Goal: Task Accomplishment & Management: Use online tool/utility

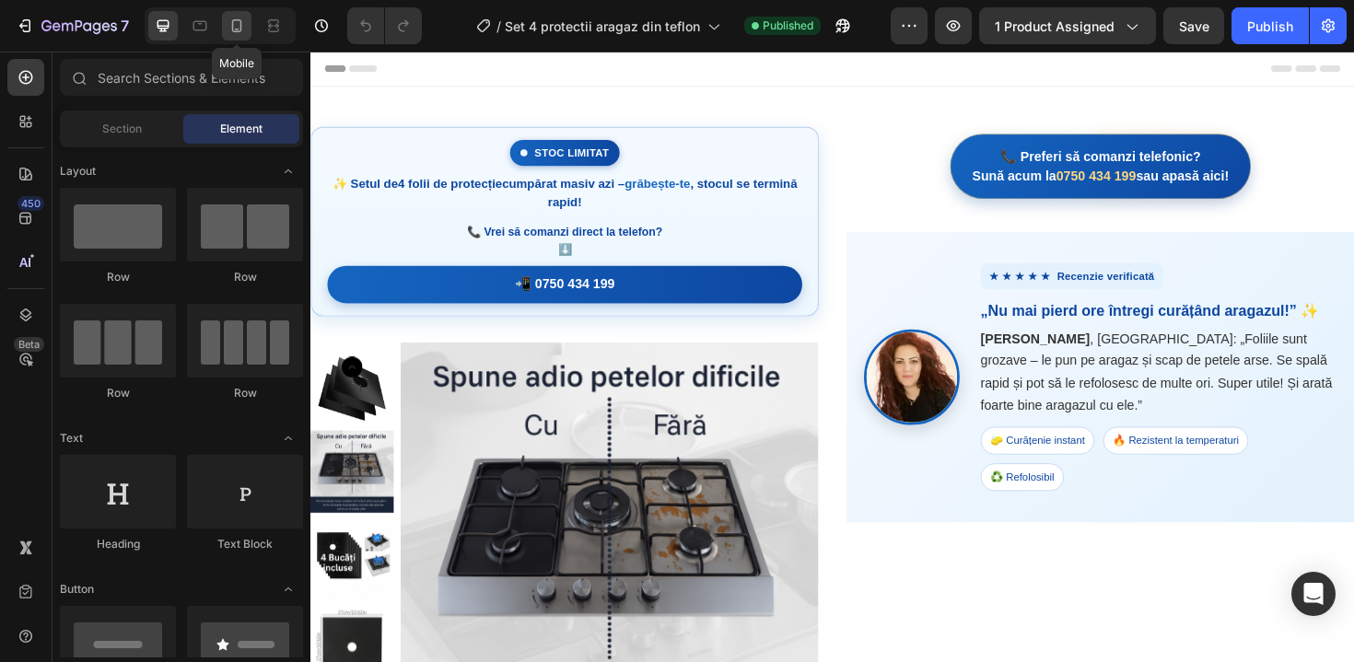
click at [241, 35] on div at bounding box center [236, 25] width 29 height 29
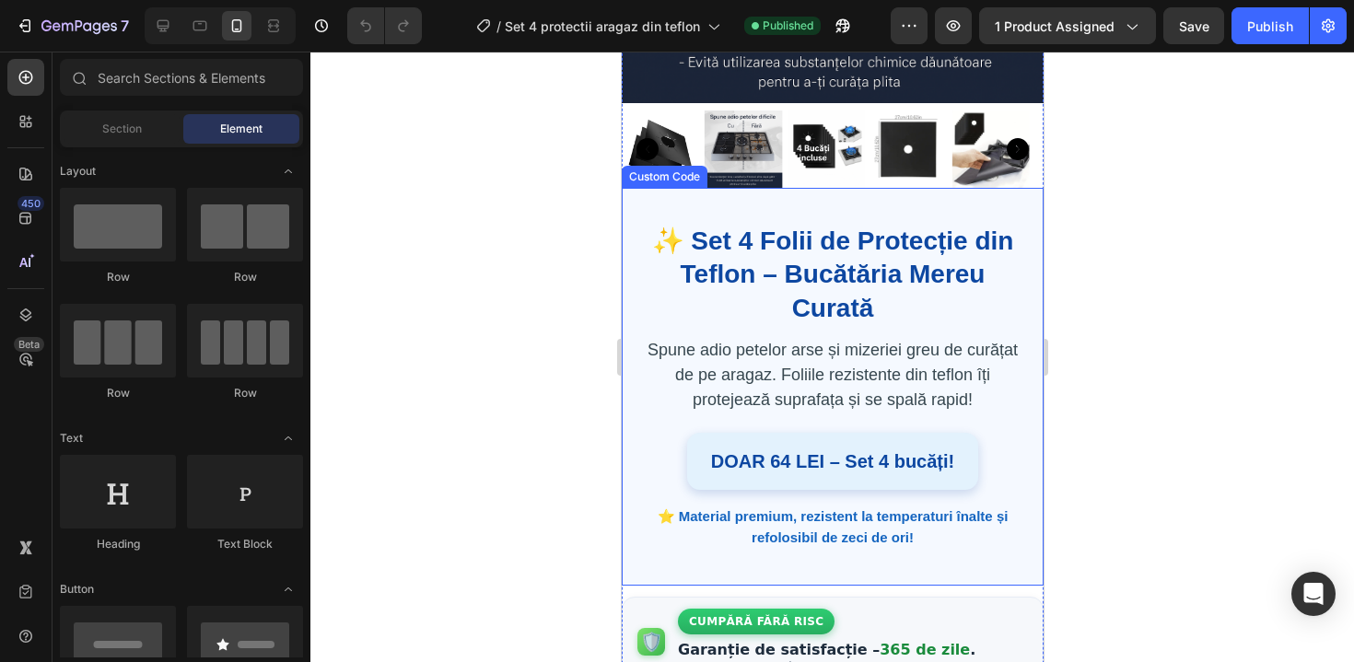
scroll to position [639, 0]
click at [796, 463] on div "DOAR 64 LEI – Set 4 bucăți!" at bounding box center [832, 462] width 304 height 60
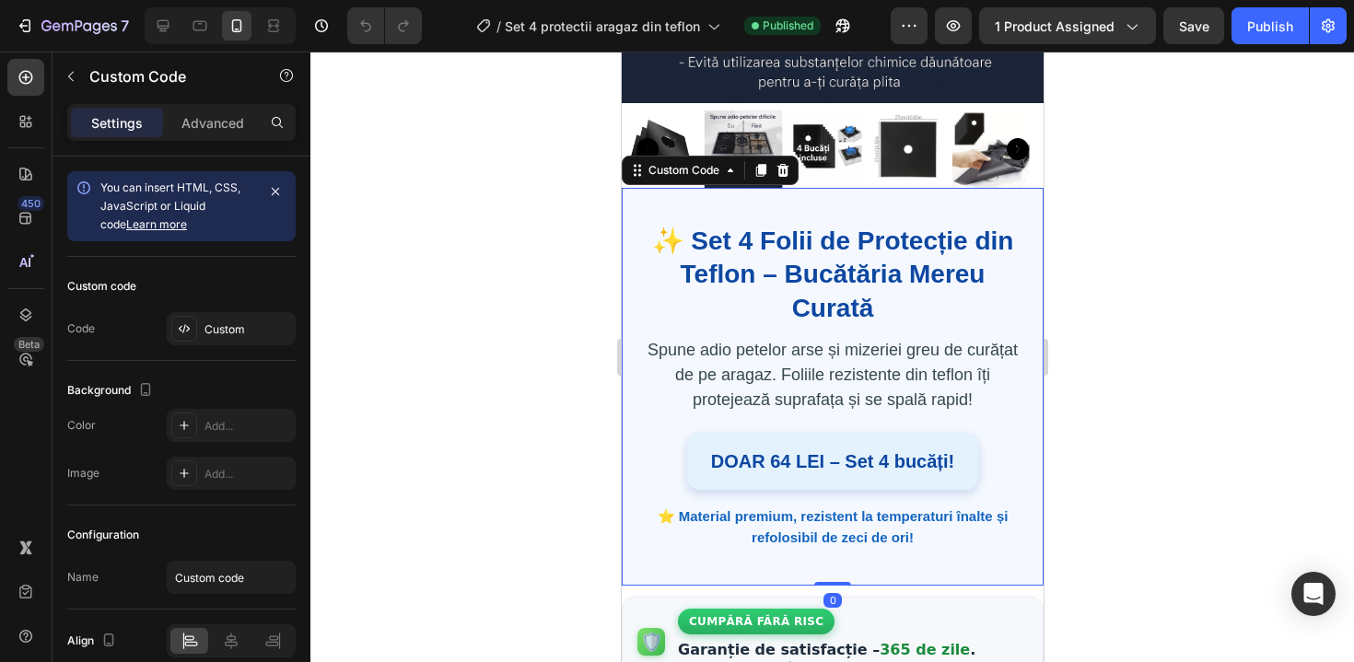
click at [796, 463] on div "DOAR 64 LEI – Set 4 bucăți!" at bounding box center [831, 462] width 298 height 58
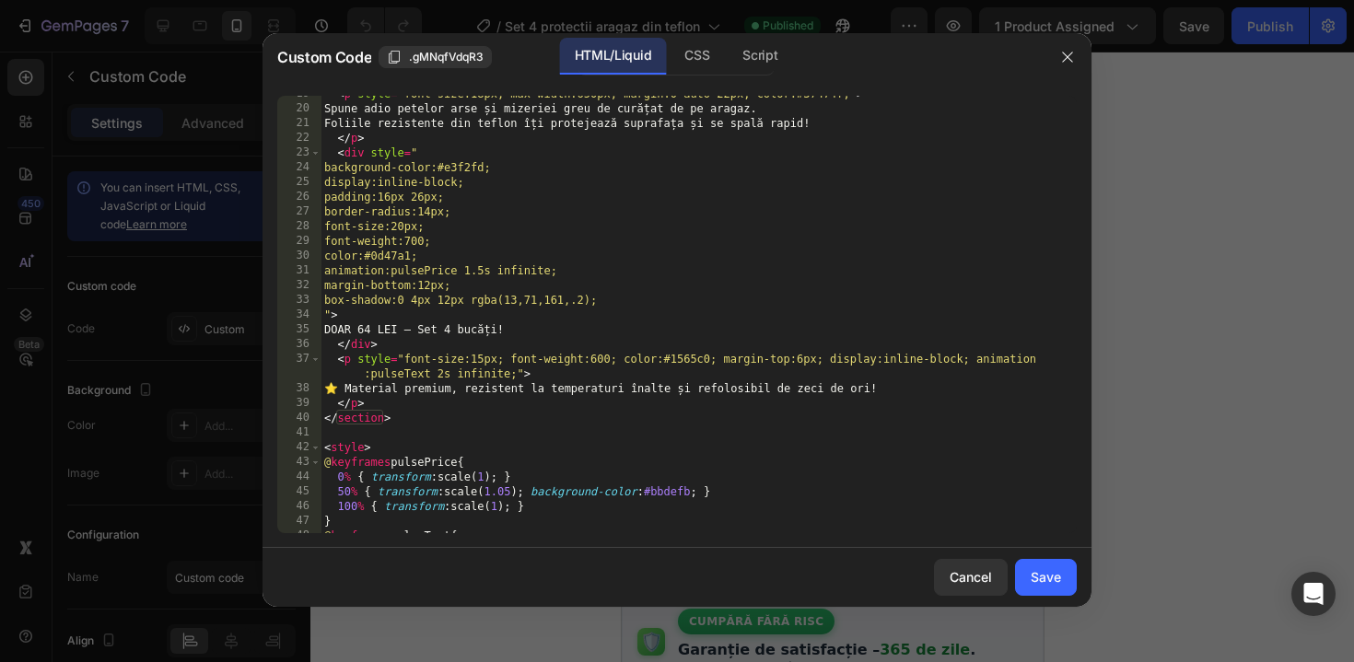
scroll to position [274, 0]
click at [394, 327] on div "< p style = "font-size:18px; max-width:650px; margin:0 auto 22px; color:#37474f…" at bounding box center [691, 320] width 742 height 467
type textarea "DOAR 59 LEI – Set 4 bucăți!"
click at [1044, 574] on div "Save" at bounding box center [1045, 576] width 30 height 19
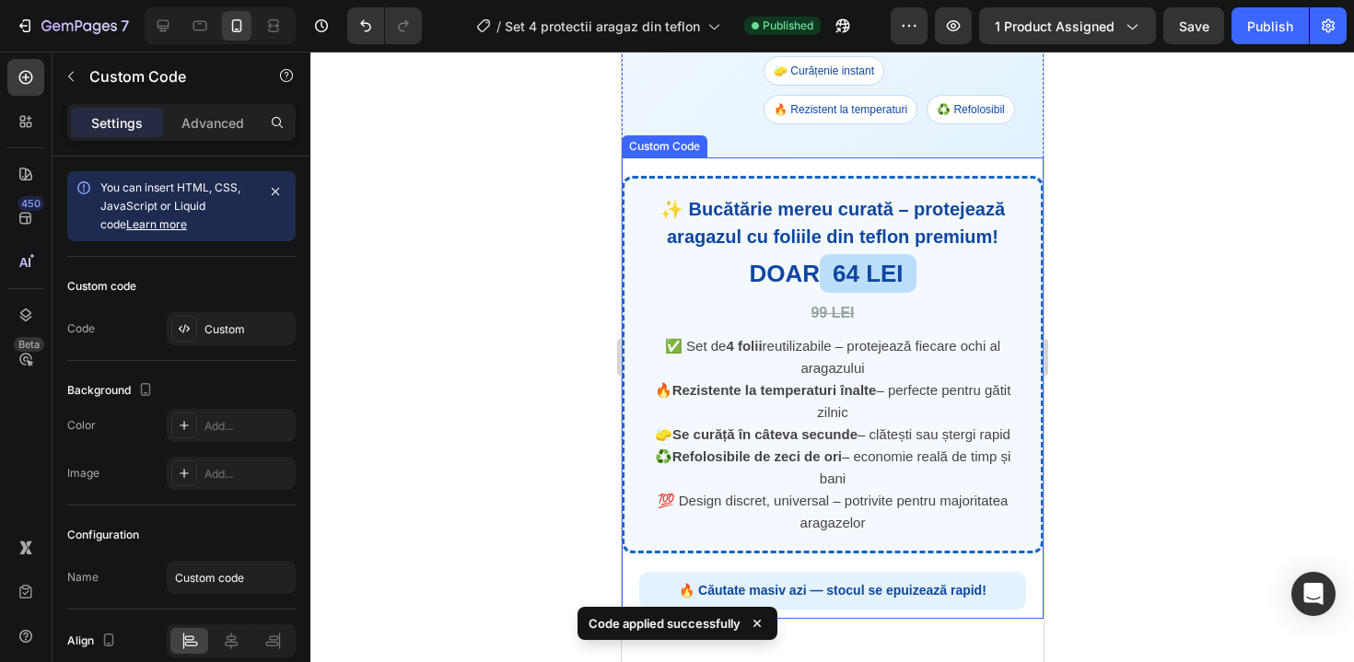
scroll to position [2861, 0]
click at [870, 331] on div "DOAR 64 LEI 99 LEI" at bounding box center [831, 293] width 404 height 76
click at [870, 329] on div "DOAR 64 LEI 99 LEI" at bounding box center [831, 293] width 384 height 72
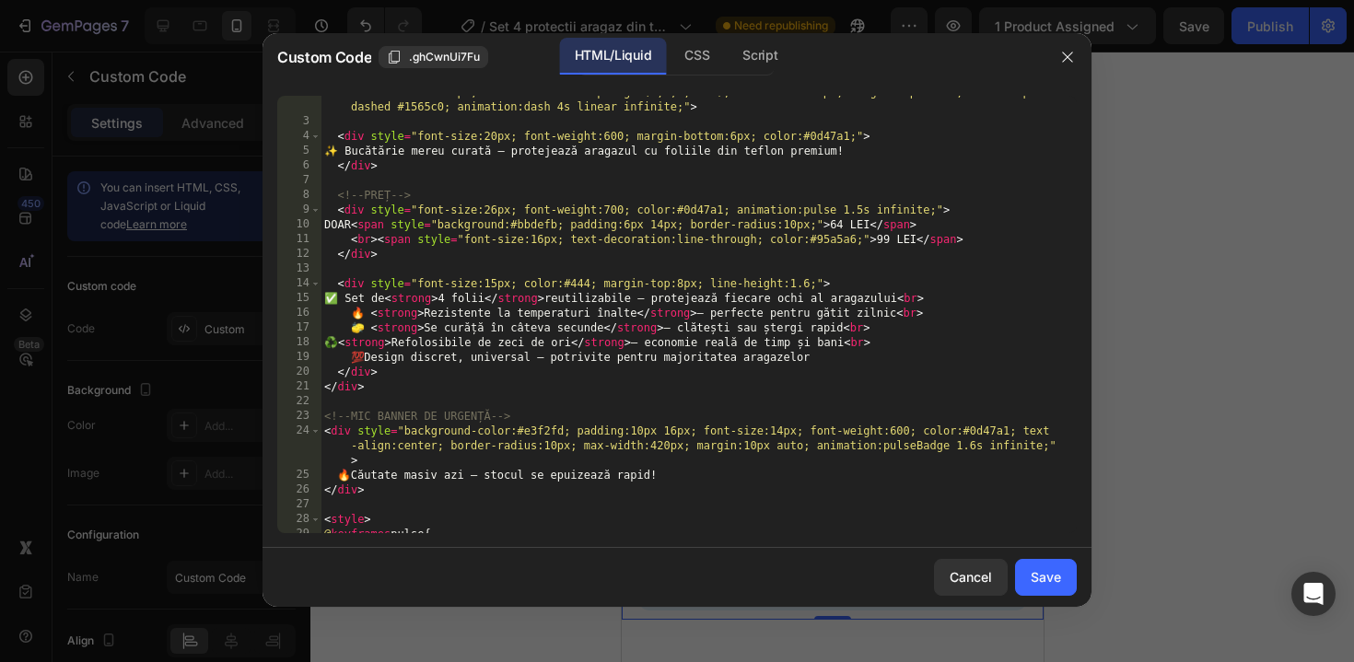
scroll to position [0, 0]
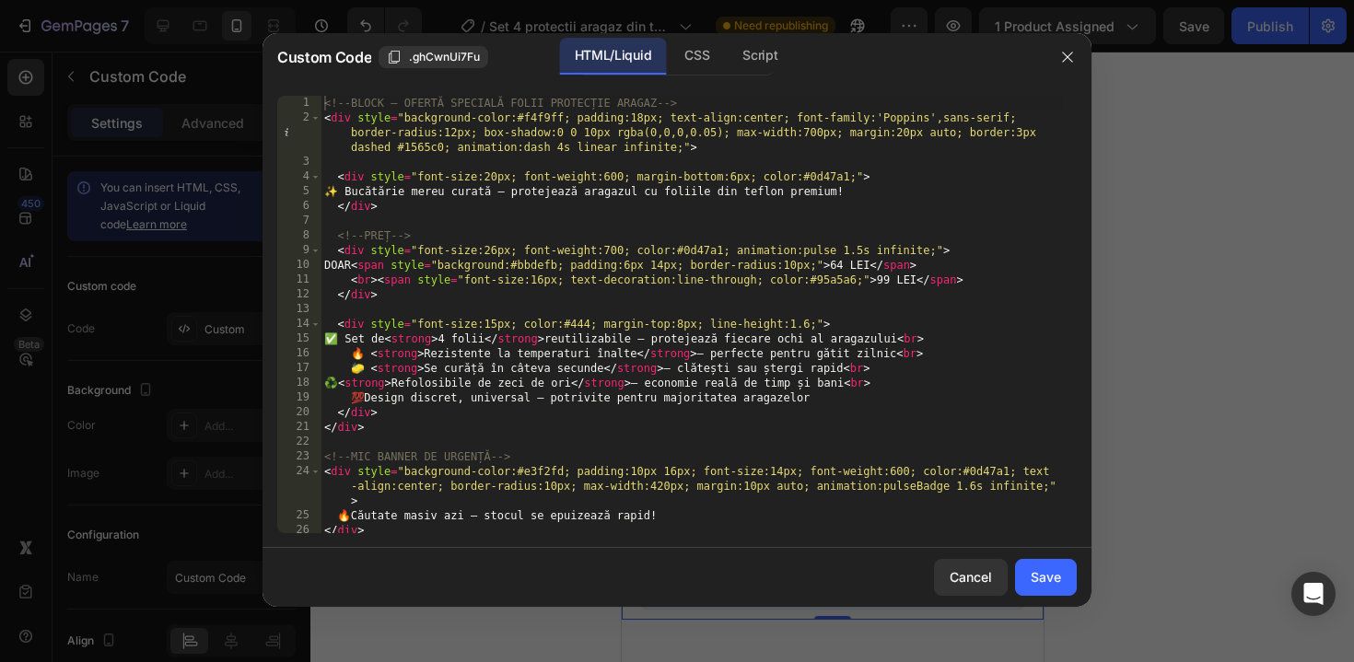
click at [874, 261] on div "<!-- BLOCK – OFERTĂ SPECIALĂ FOLII PROTECȚIE ARAGAZ --> < div style = "backgrou…" at bounding box center [691, 329] width 742 height 467
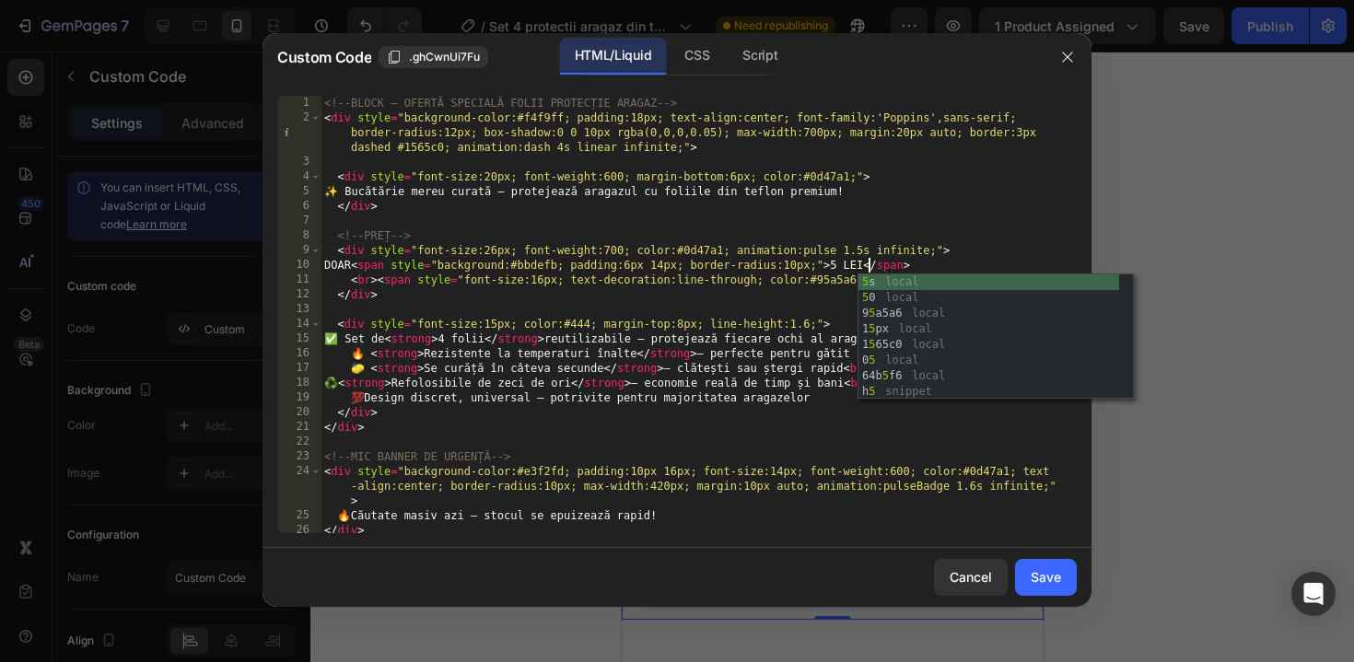
scroll to position [0, 45]
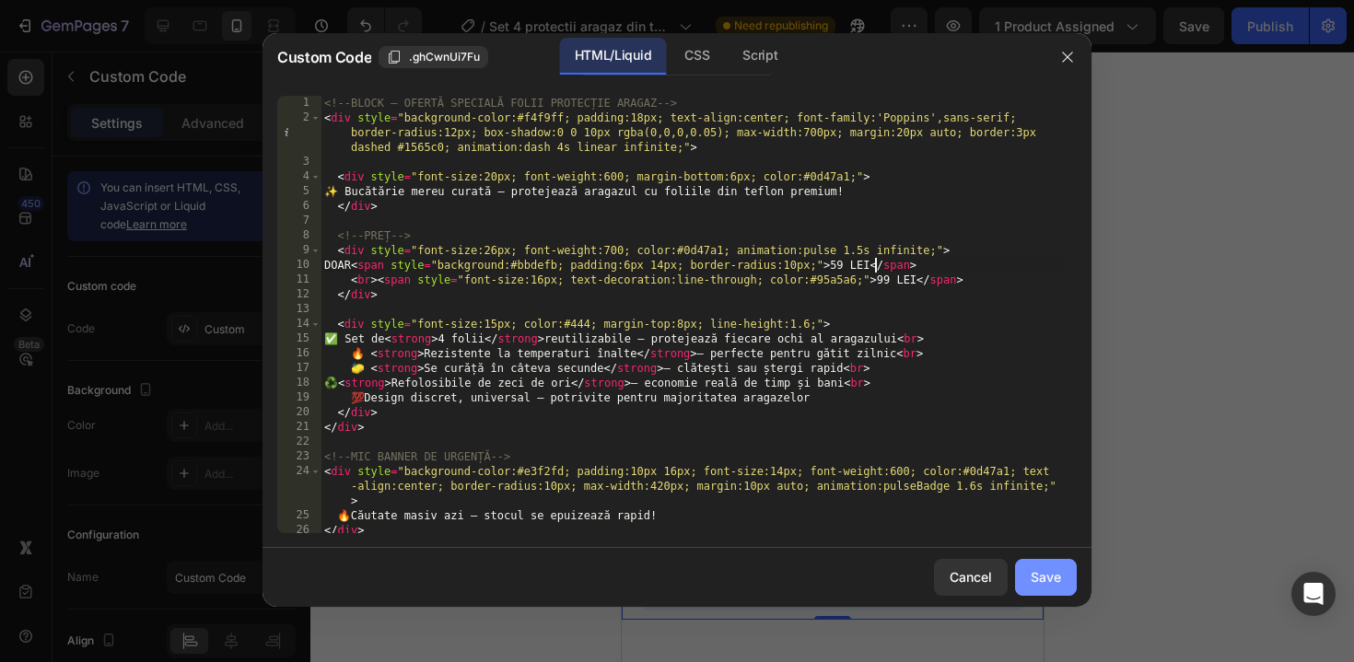
type textarea "DOAR <span style="background:#bbdefb; padding:6px 14px; border-radius:10px;">59…"
click at [1074, 586] on button "Save" at bounding box center [1046, 577] width 62 height 37
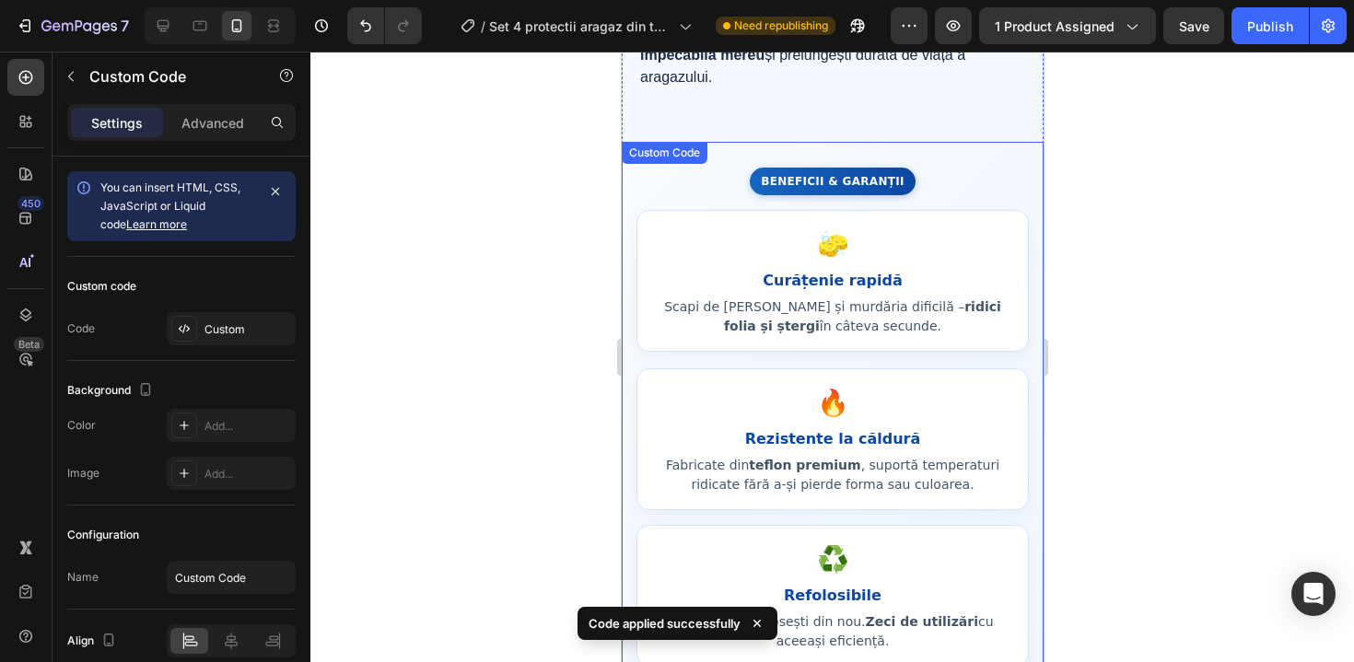
scroll to position [3857, 0]
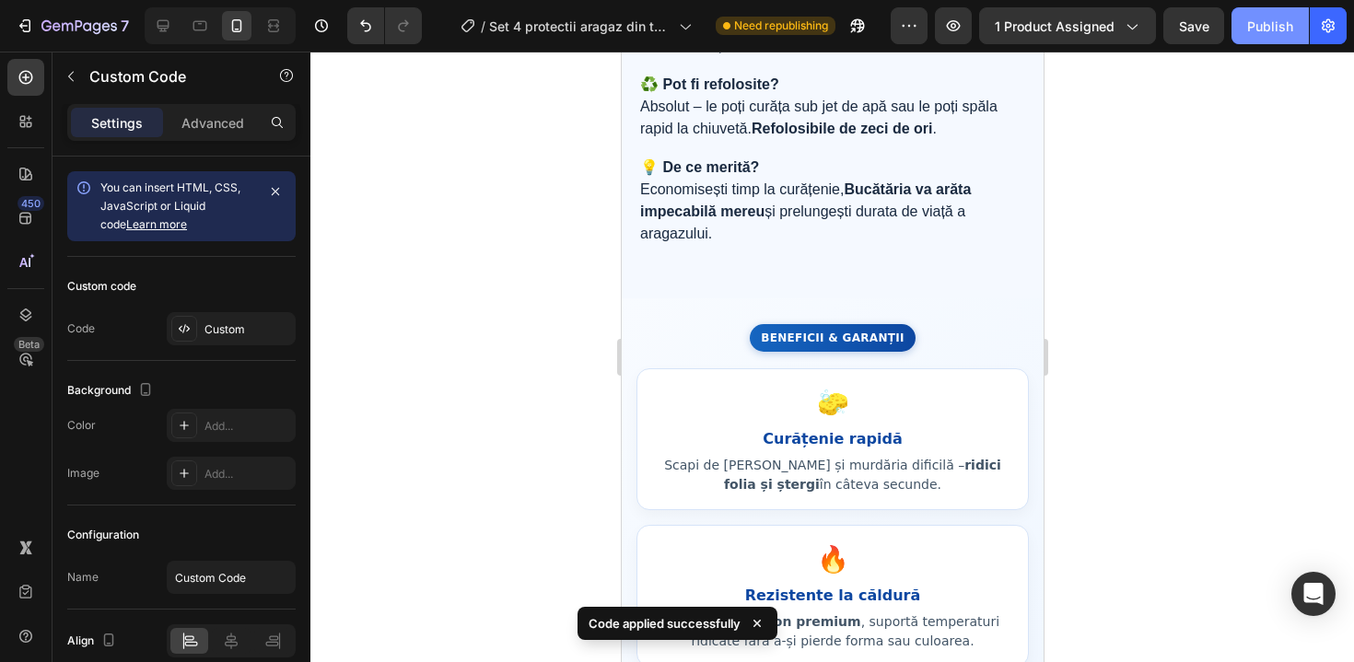
click at [1270, 30] on div "Publish" at bounding box center [1270, 26] width 46 height 19
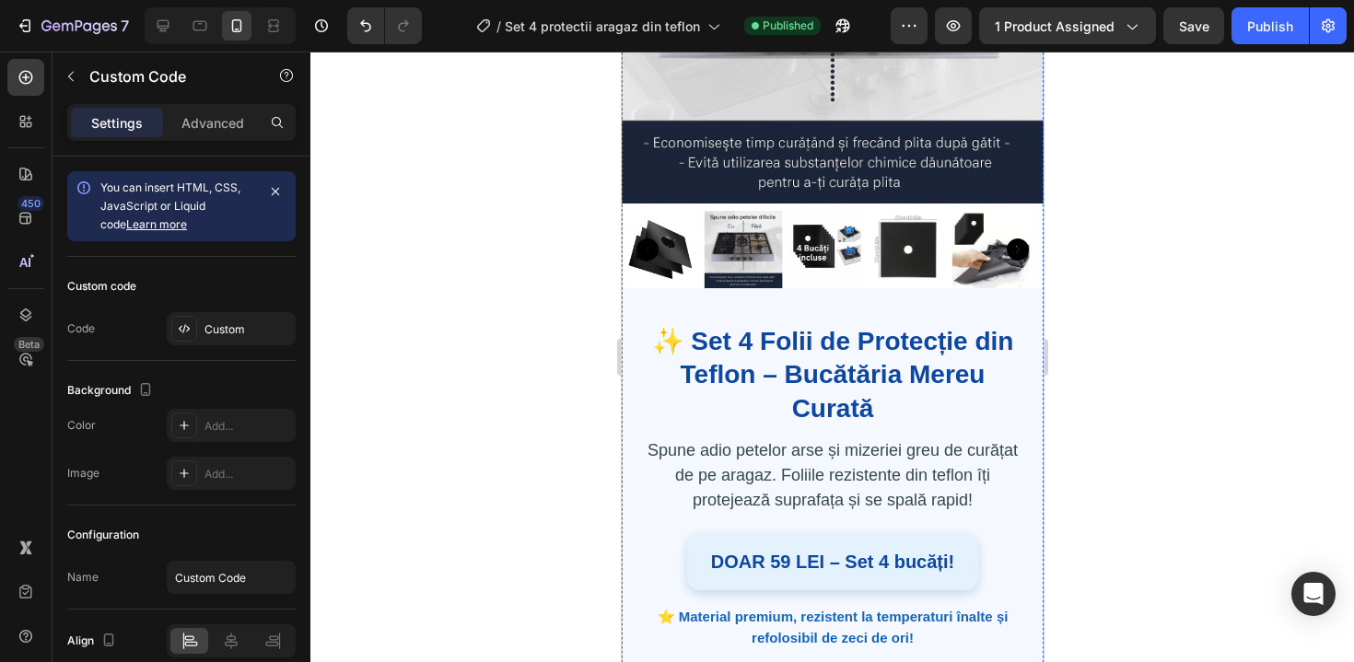
scroll to position [669, 0]
